Goal: Entertainment & Leisure: Consume media (video, audio)

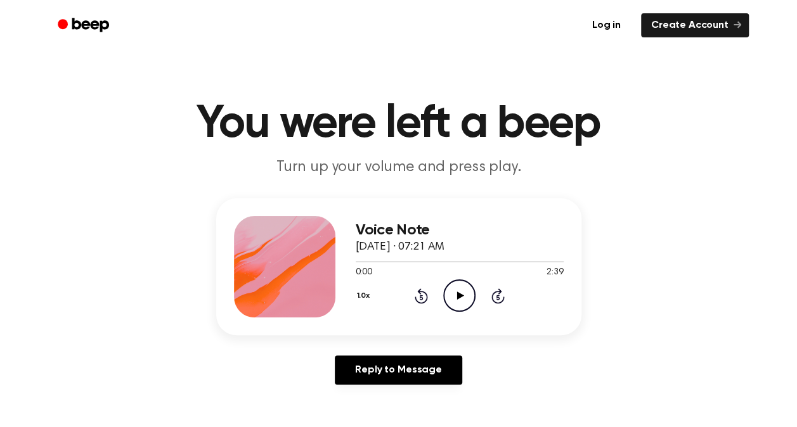
click at [456, 301] on icon "Play Audio" at bounding box center [459, 295] width 32 height 32
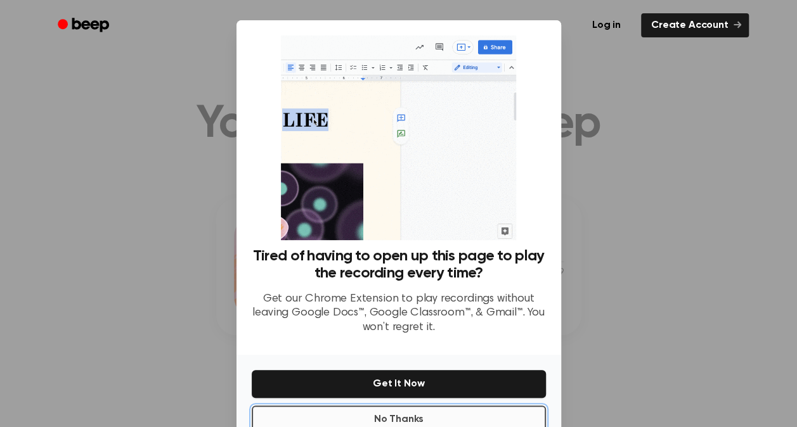
click at [424, 418] on button "No Thanks" at bounding box center [399, 420] width 294 height 28
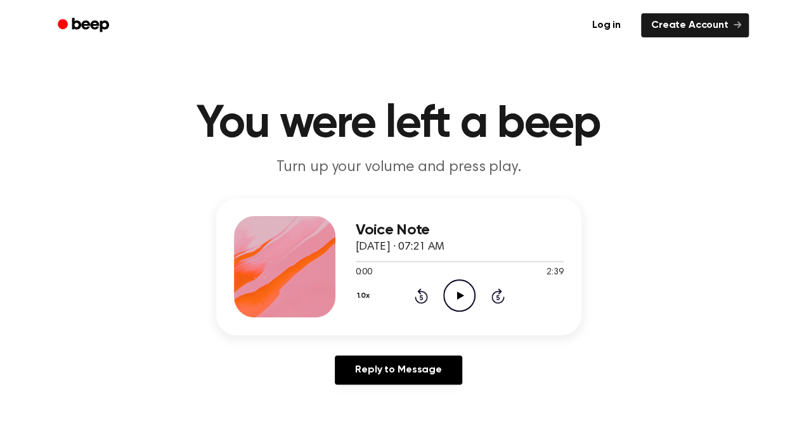
click at [450, 298] on icon "Play Audio" at bounding box center [459, 295] width 32 height 32
click at [417, 294] on icon "Rewind 5 seconds" at bounding box center [421, 296] width 14 height 16
click at [418, 293] on icon at bounding box center [420, 295] width 13 height 15
click at [454, 294] on icon "Pause Audio" at bounding box center [459, 295] width 32 height 32
click at [454, 297] on icon "Play Audio" at bounding box center [459, 295] width 32 height 32
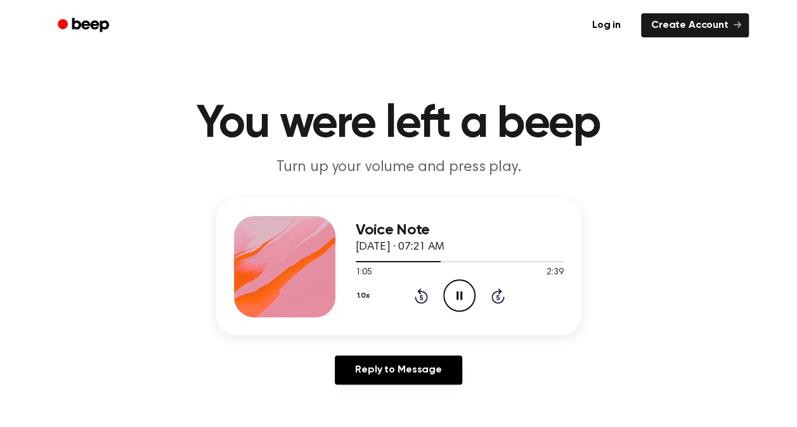
click at [455, 297] on icon "Pause Audio" at bounding box center [459, 295] width 32 height 32
click at [455, 297] on icon "Play Audio" at bounding box center [459, 295] width 32 height 32
click at [418, 288] on icon "Rewind 5 seconds" at bounding box center [421, 296] width 14 height 16
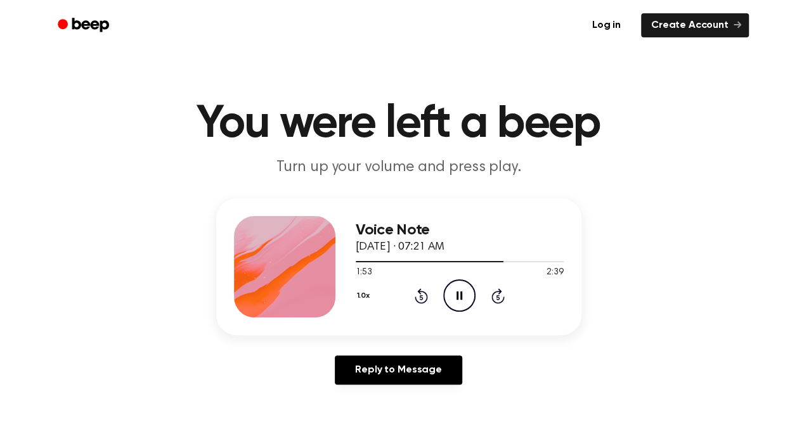
drag, startPoint x: 418, startPoint y: 287, endPoint x: 419, endPoint y: 298, distance: 10.8
click at [419, 298] on icon "Rewind 5 seconds" at bounding box center [421, 296] width 14 height 16
drag, startPoint x: 419, startPoint y: 298, endPoint x: 418, endPoint y: 338, distance: 39.9
click at [418, 338] on div "Voice Note [DATE] · 07:21 AM 2:13 2:39 Your browser does not support the [objec…" at bounding box center [398, 296] width 766 height 196
